Goal: Navigation & Orientation: Find specific page/section

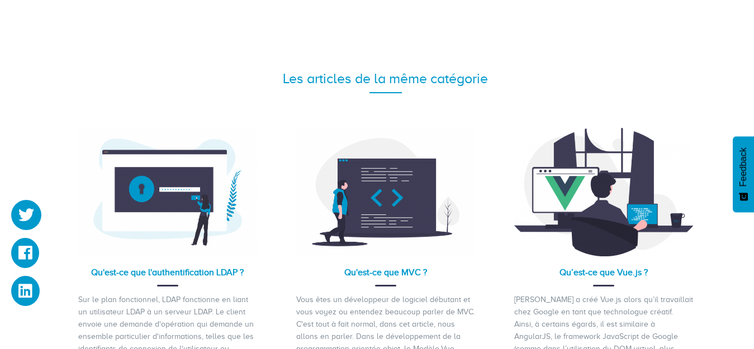
scroll to position [2353, 0]
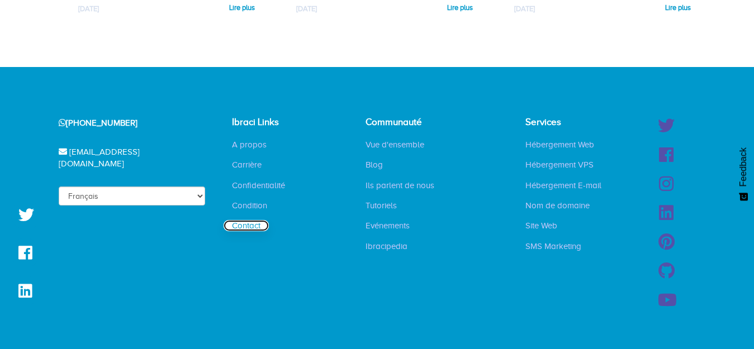
click at [255, 220] on link "Contact" at bounding box center [246, 225] width 45 height 11
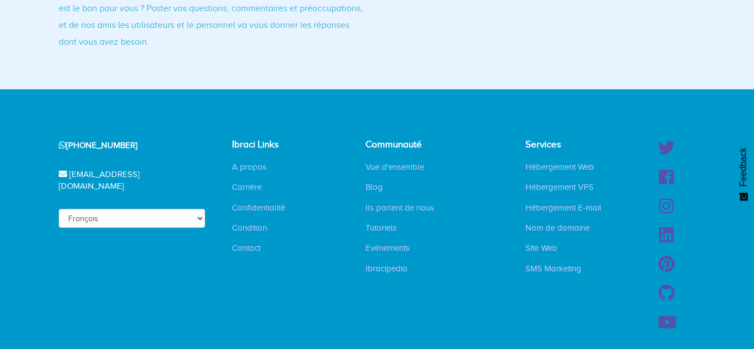
scroll to position [523, 0]
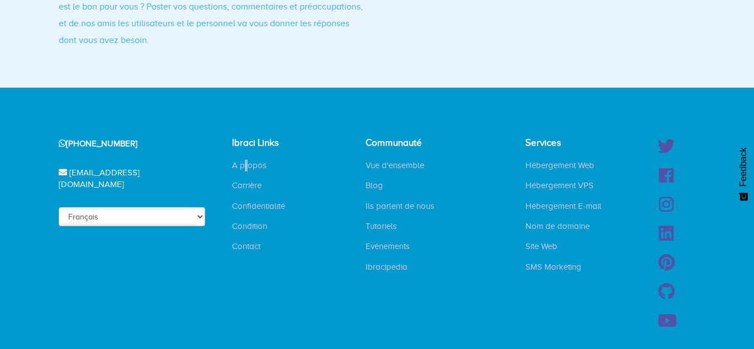
click at [249, 158] on div "Ibraci Links A propos Carrière Confidentialité Condition Contact" at bounding box center [268, 200] width 73 height 124
click at [252, 164] on link "A propos" at bounding box center [249, 165] width 51 height 11
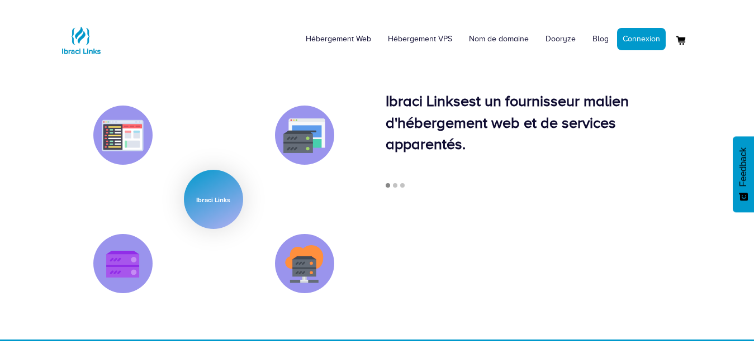
click at [560, 143] on p "Ibraci Linksest un fournisseur malien d'hébergement web et de services apparent…" at bounding box center [541, 123] width 310 height 65
click at [311, 136] on img at bounding box center [304, 136] width 42 height 38
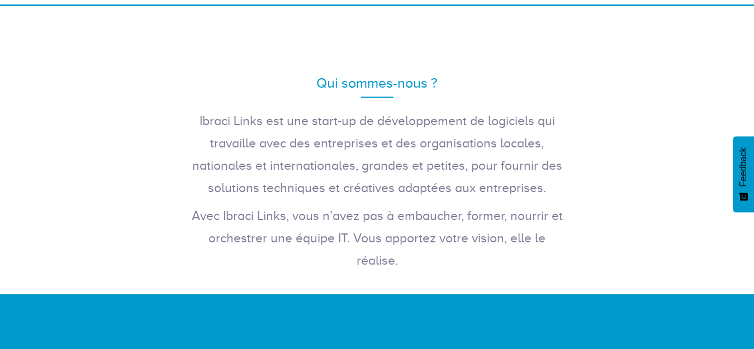
scroll to position [511, 0]
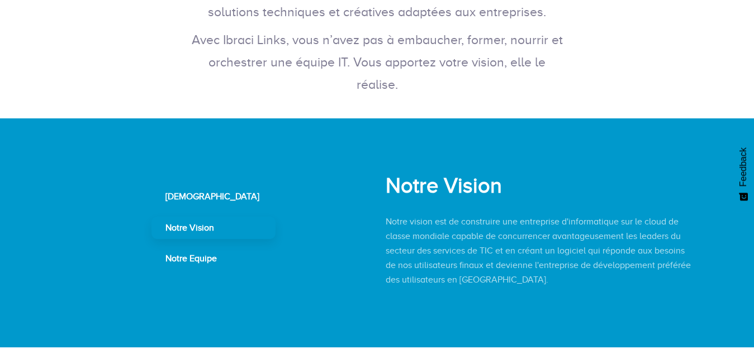
click at [215, 221] on div "Notre Vision" at bounding box center [213, 228] width 124 height 23
click at [204, 258] on div "Notre Equipe" at bounding box center [213, 259] width 124 height 23
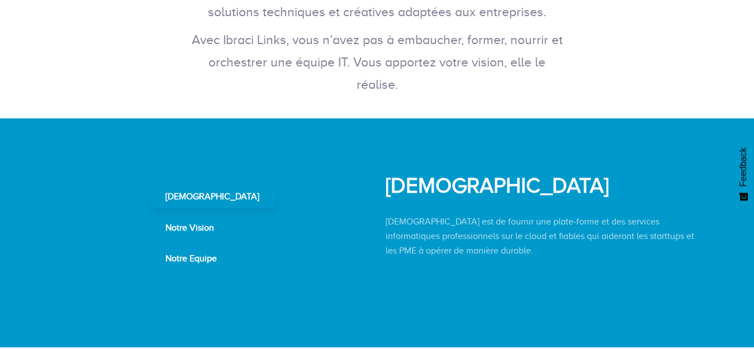
click at [198, 204] on div "[DEMOGRAPHIC_DATA]" at bounding box center [213, 197] width 124 height 23
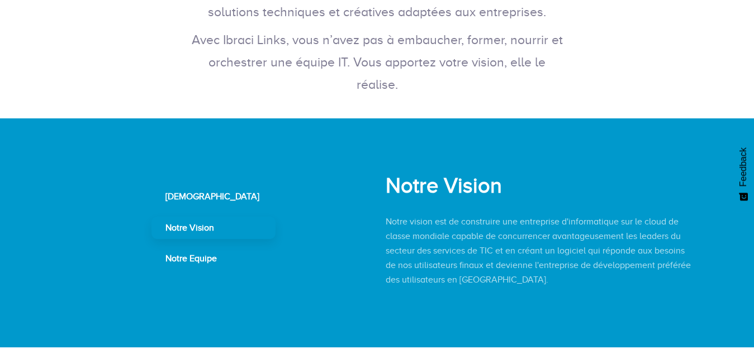
click at [198, 224] on div "Notre Vision" at bounding box center [213, 228] width 124 height 23
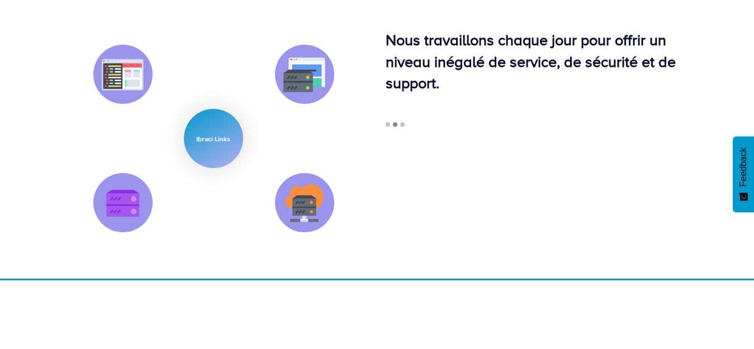
scroll to position [0, 0]
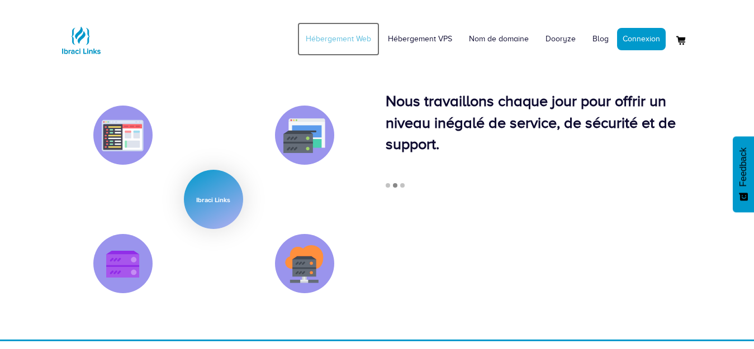
click at [360, 36] on link "Hébergement Web" at bounding box center [338, 39] width 82 height 34
